Goal: Task Accomplishment & Management: Complete application form

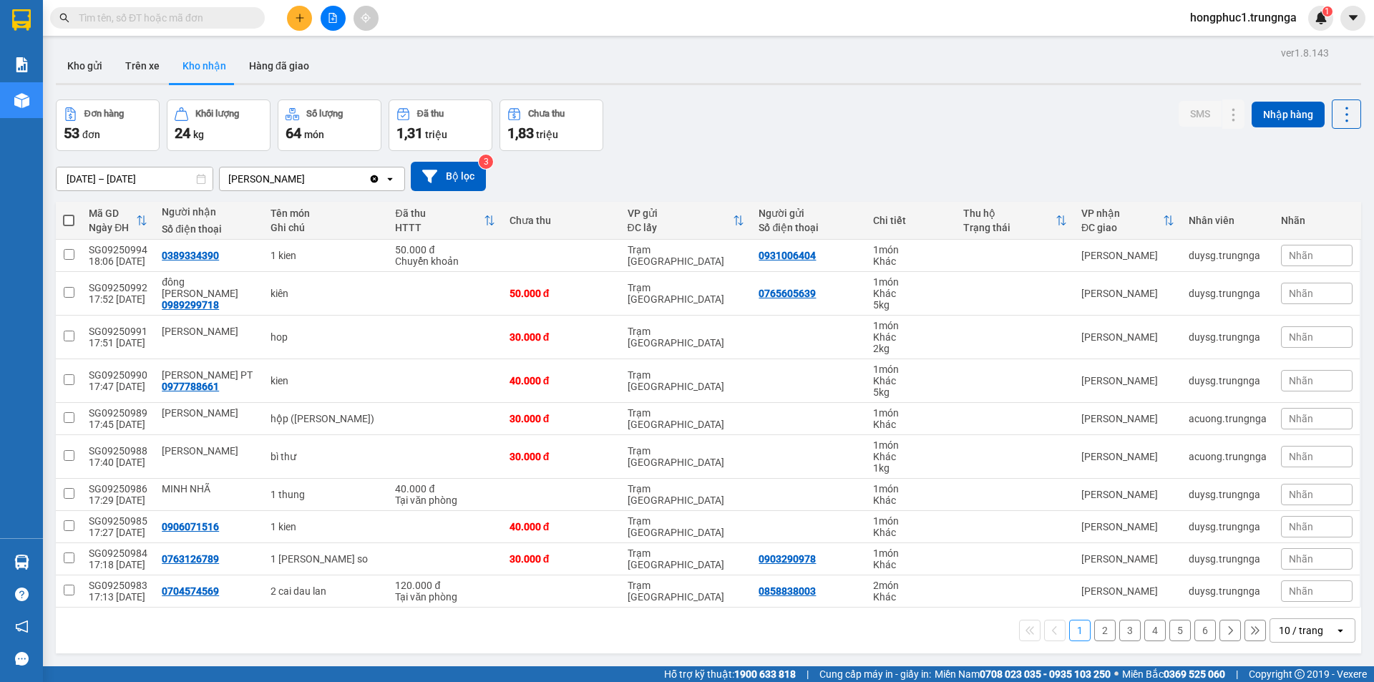
click at [179, 24] on input "text" at bounding box center [163, 18] width 169 height 16
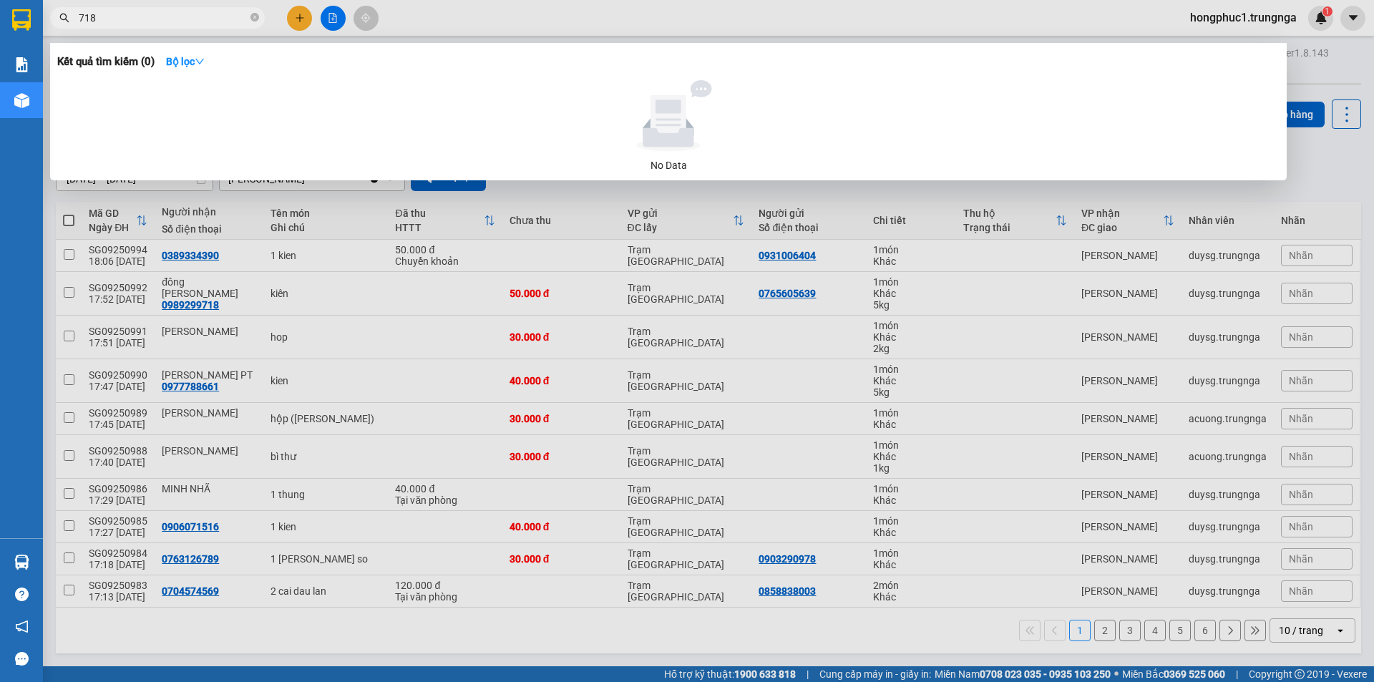
type input "718"
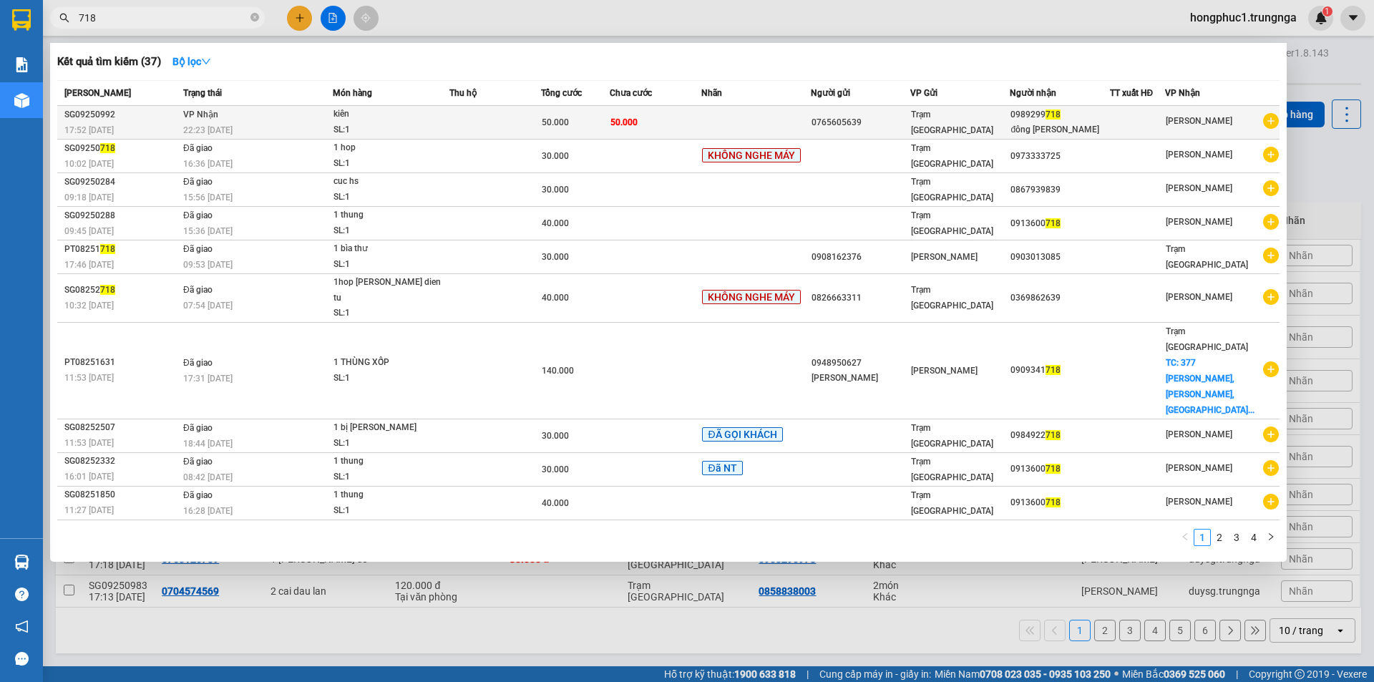
click at [746, 119] on td at bounding box center [756, 123] width 110 height 34
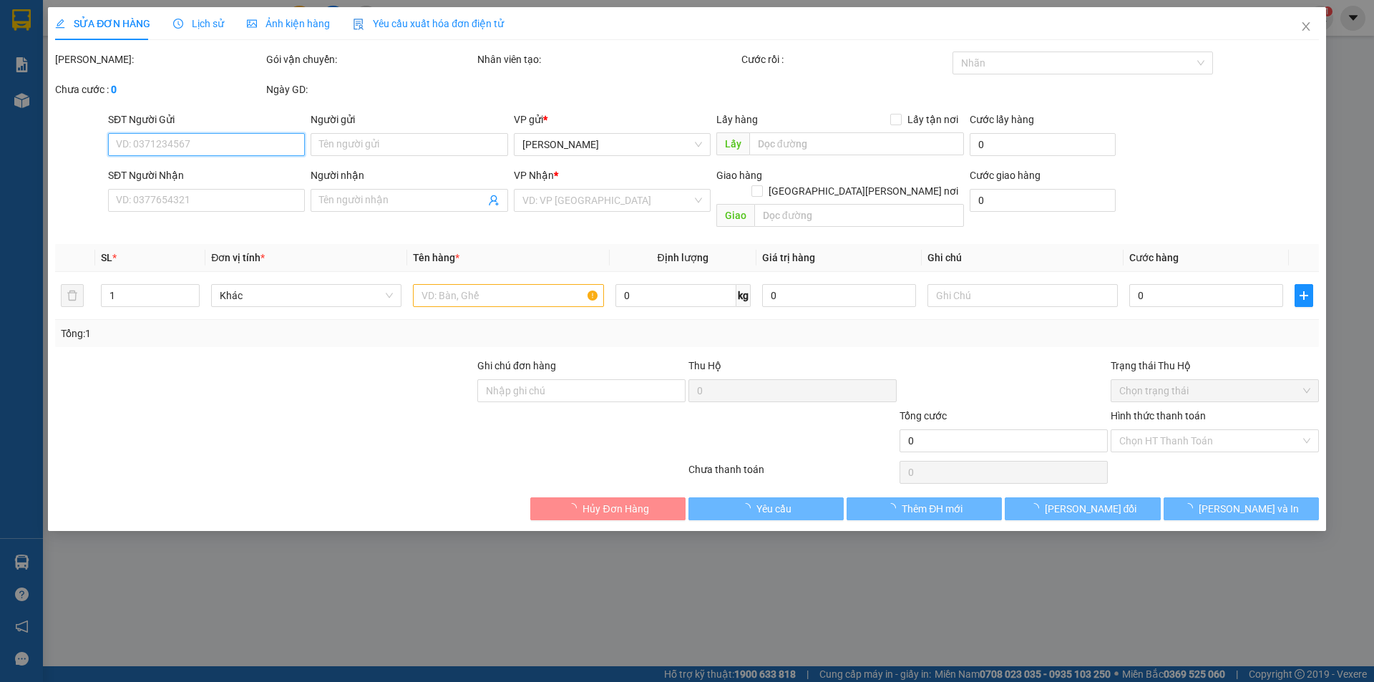
type input "0765605639"
type input "0989299718"
type input "đông duơng"
type input "50.000"
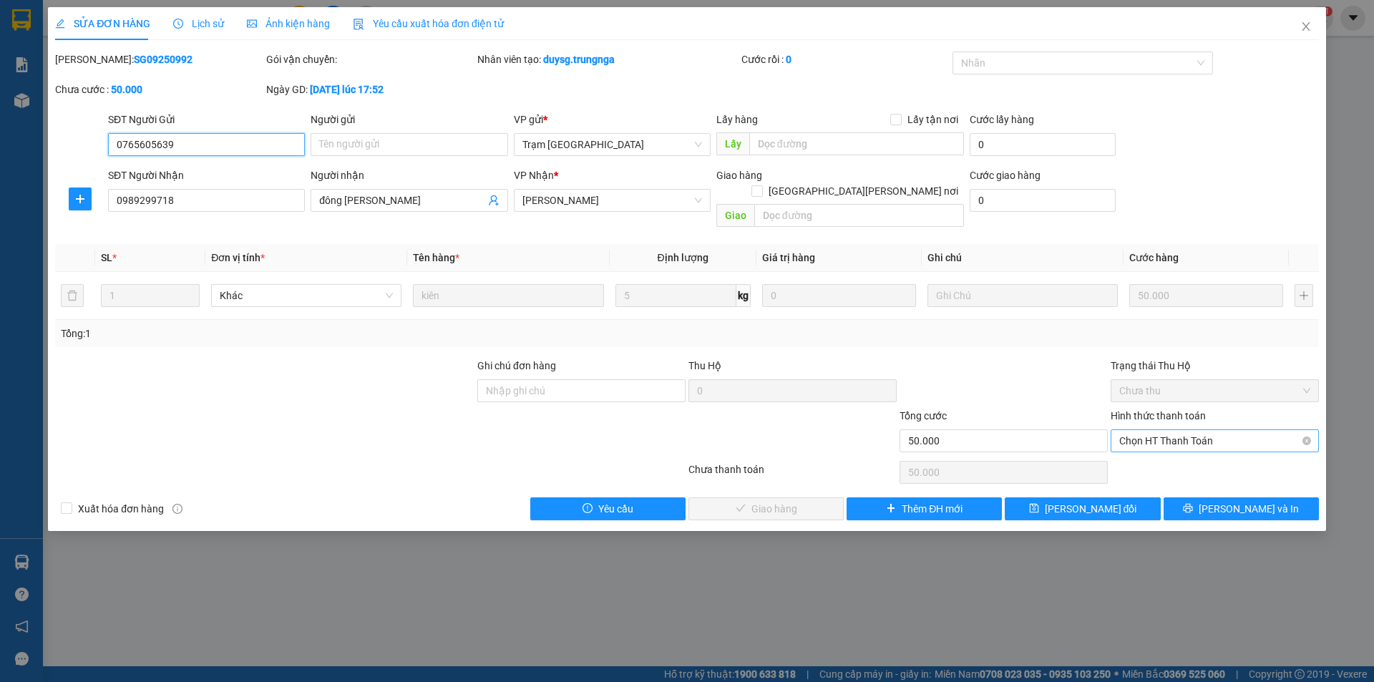
click at [1233, 434] on span "Chọn HT Thanh Toán" at bounding box center [1214, 440] width 191 height 21
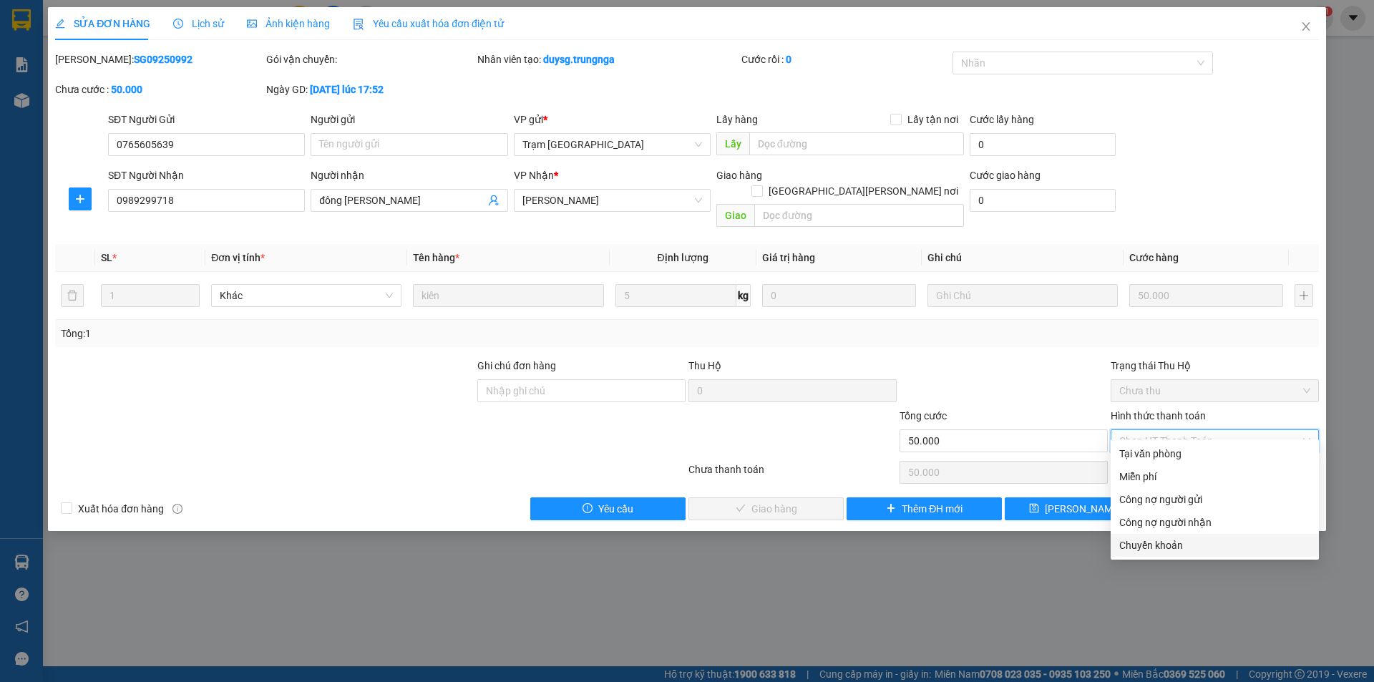
click at [1187, 553] on div "Chuyển khoản" at bounding box center [1214, 545] width 191 height 16
type input "0"
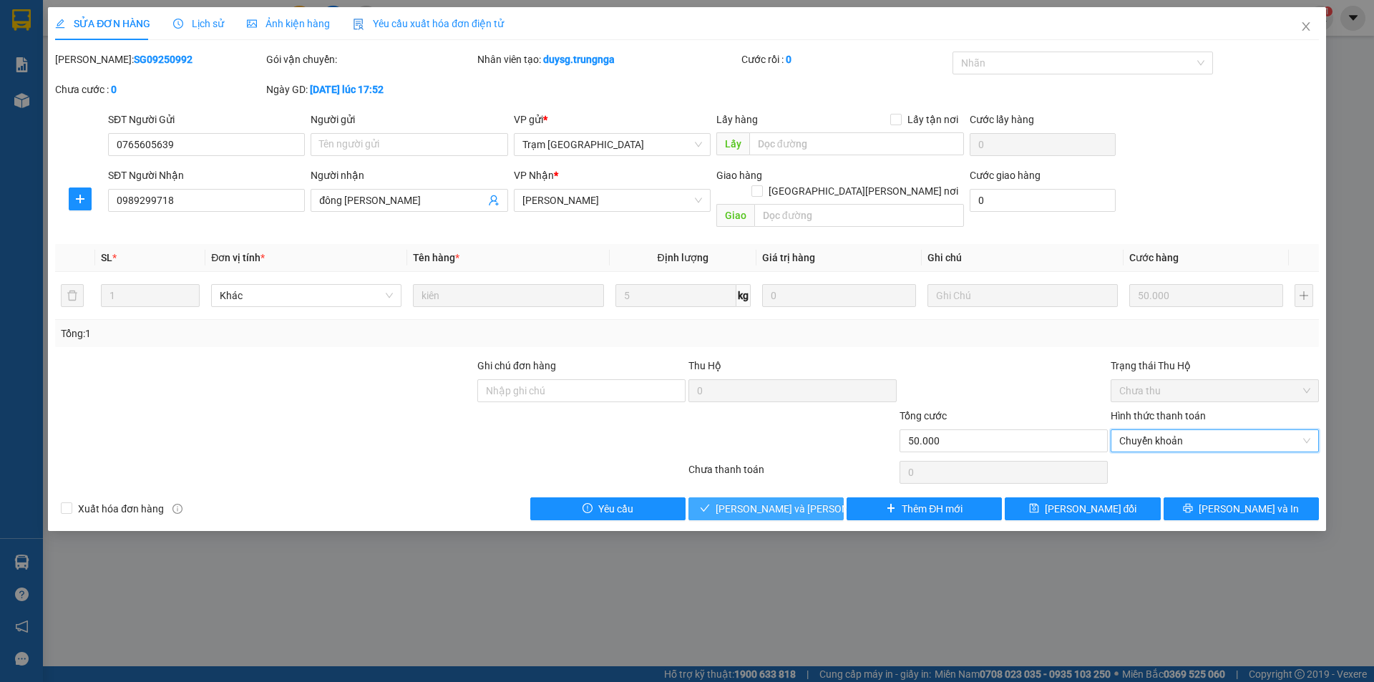
click at [776, 501] on span "Lưu và Giao hàng" at bounding box center [812, 509] width 193 height 16
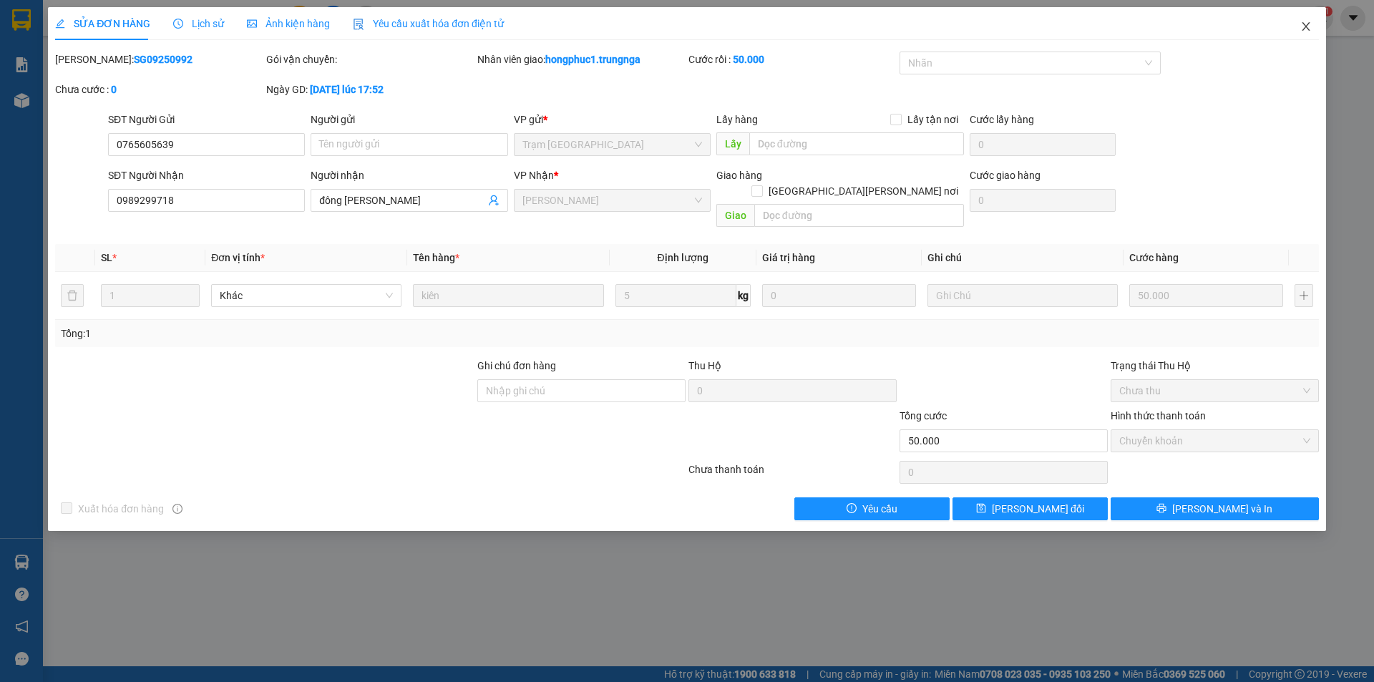
click at [1305, 31] on icon "close" at bounding box center [1305, 26] width 11 height 11
